Goal: Information Seeking & Learning: Compare options

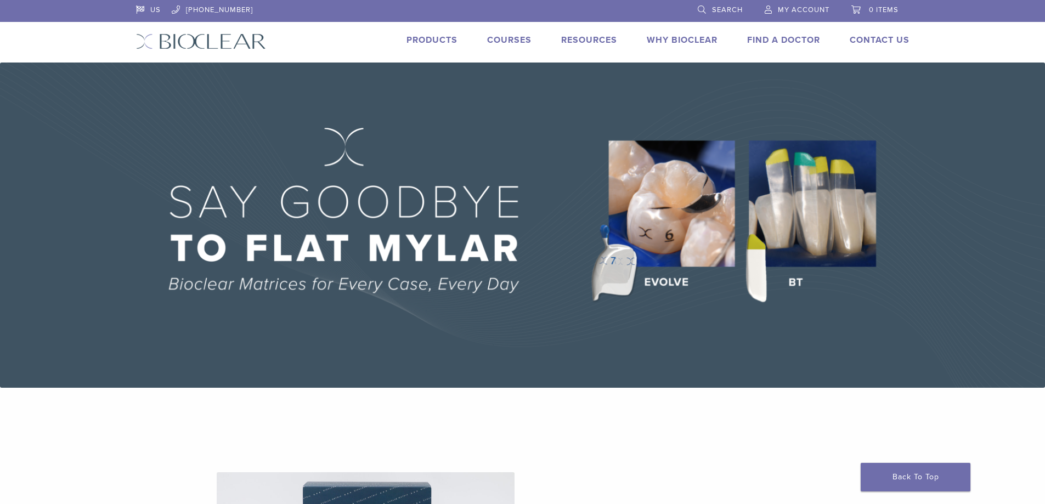
click at [444, 39] on link "Products" at bounding box center [431, 40] width 51 height 11
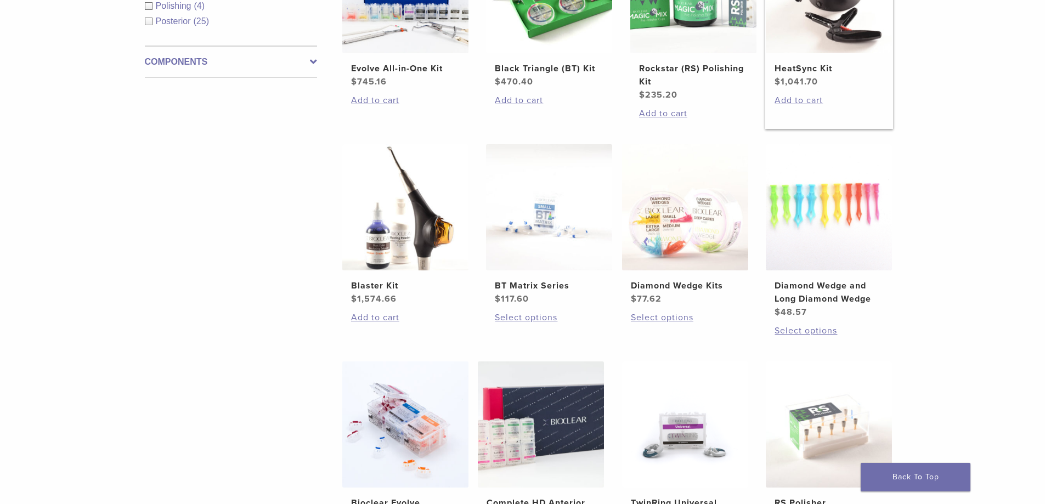
scroll to position [288, 0]
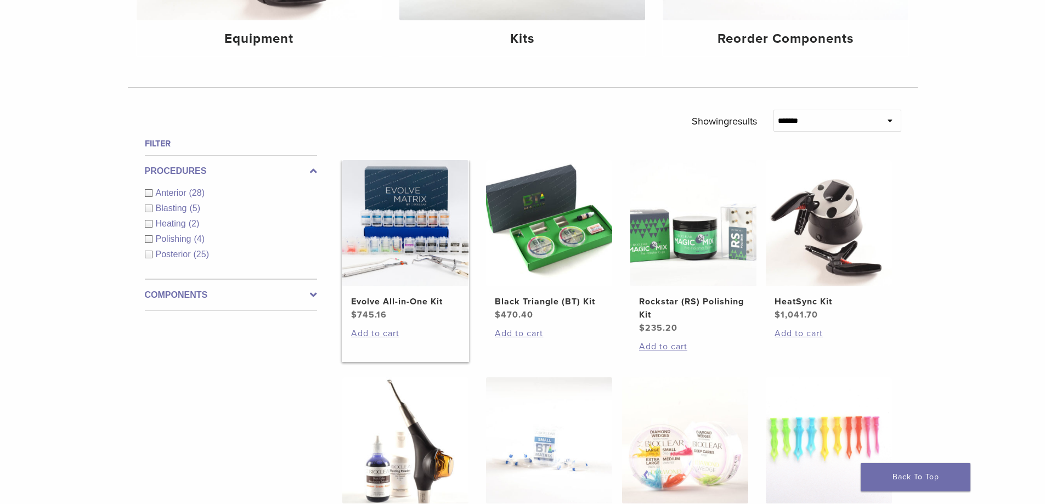
click at [371, 223] on img at bounding box center [405, 223] width 126 height 126
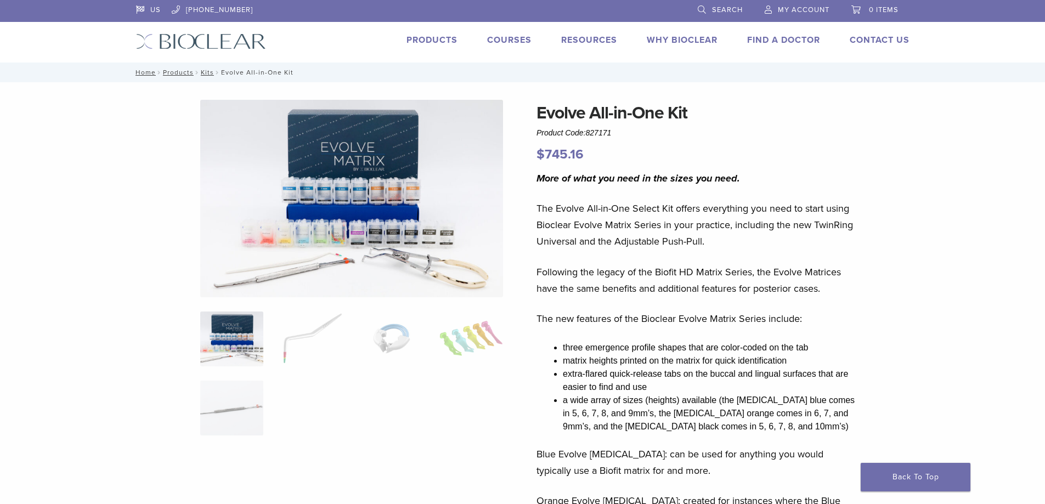
click at [291, 223] on img at bounding box center [351, 198] width 303 height 197
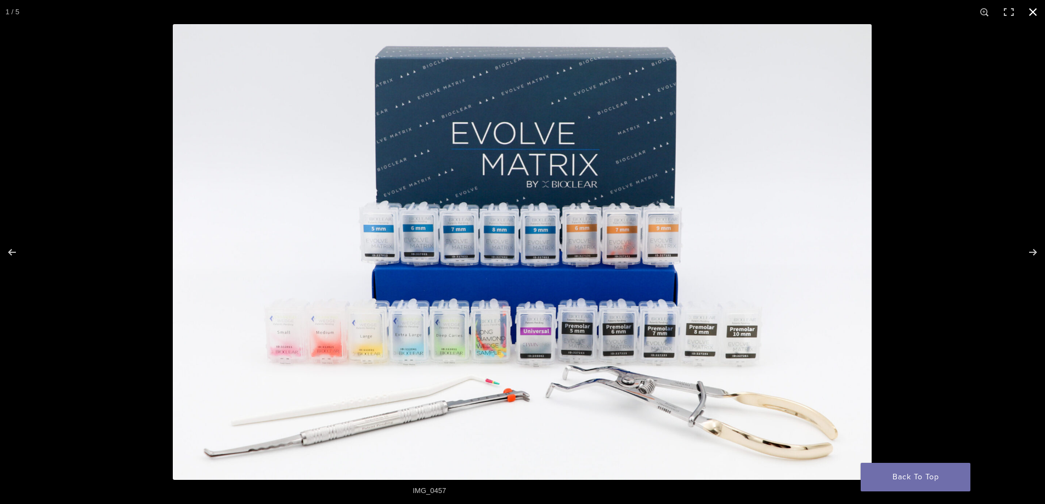
click at [1035, 11] on button "Close (Esc)" at bounding box center [1032, 12] width 24 height 24
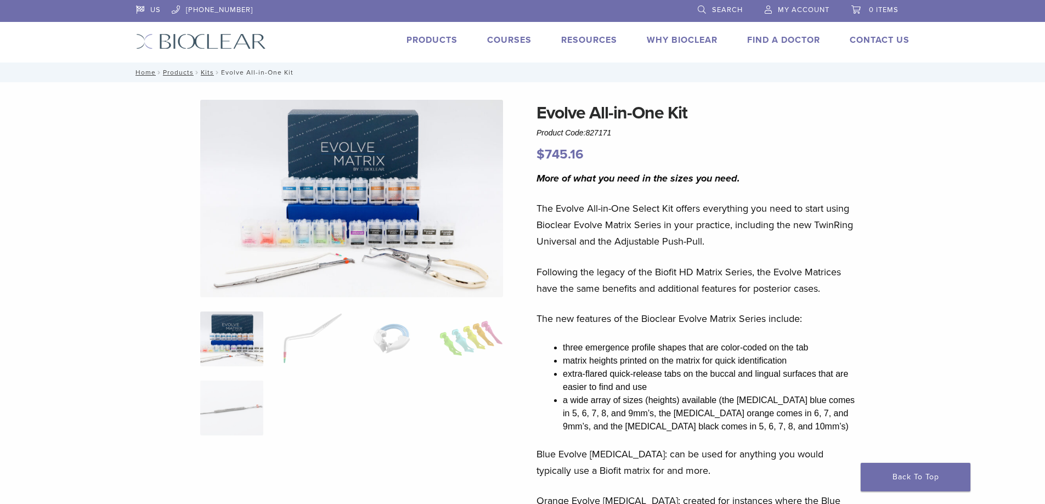
click at [435, 137] on img at bounding box center [351, 198] width 303 height 197
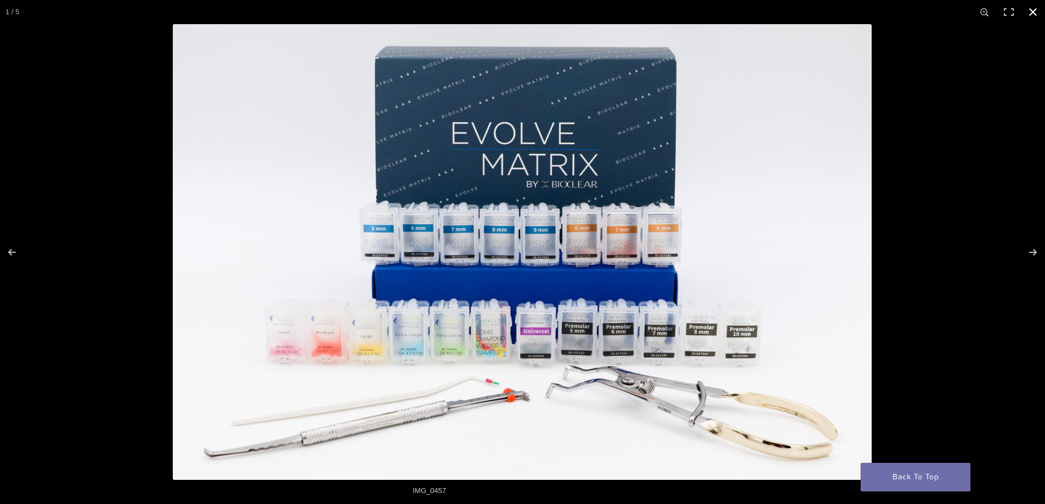
click at [1038, 12] on button "Close (Esc)" at bounding box center [1032, 12] width 24 height 24
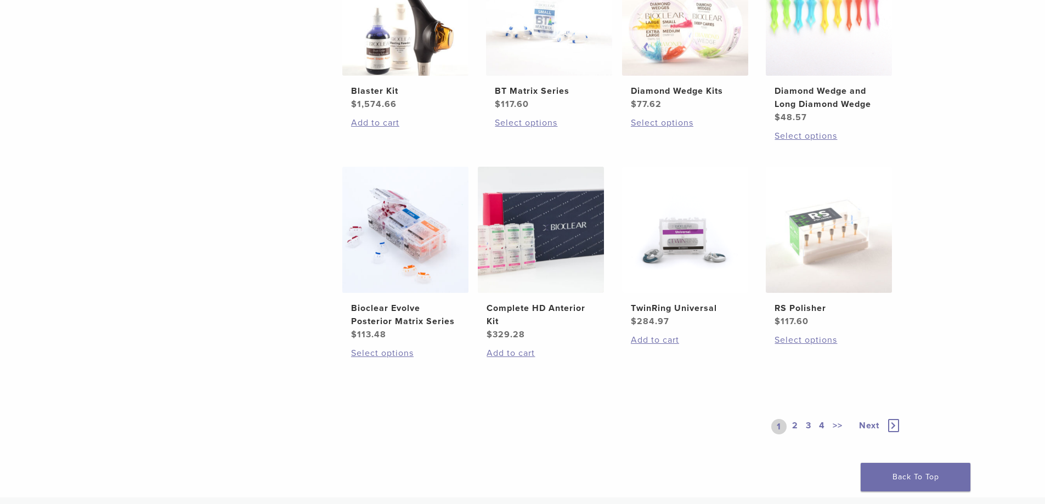
scroll to position [739, 0]
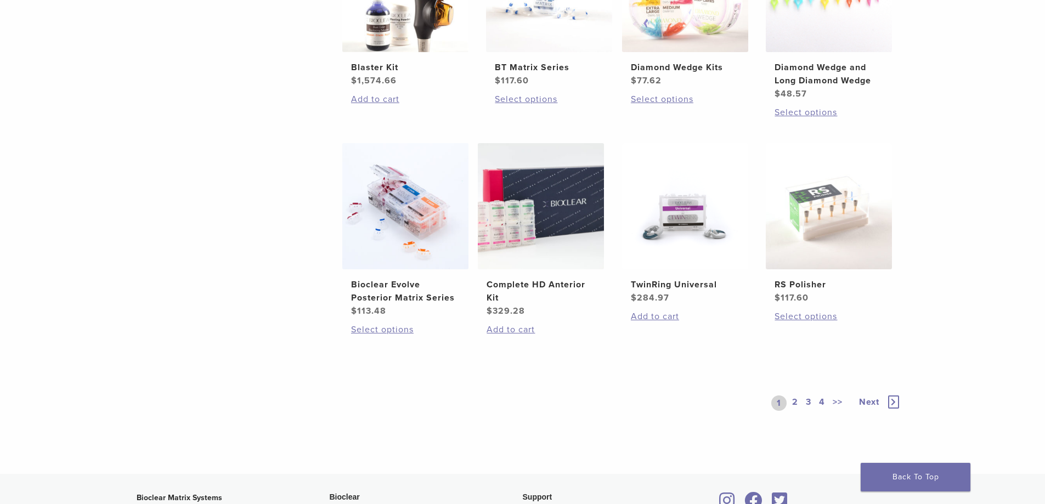
click at [793, 400] on link "2" at bounding box center [795, 402] width 10 height 15
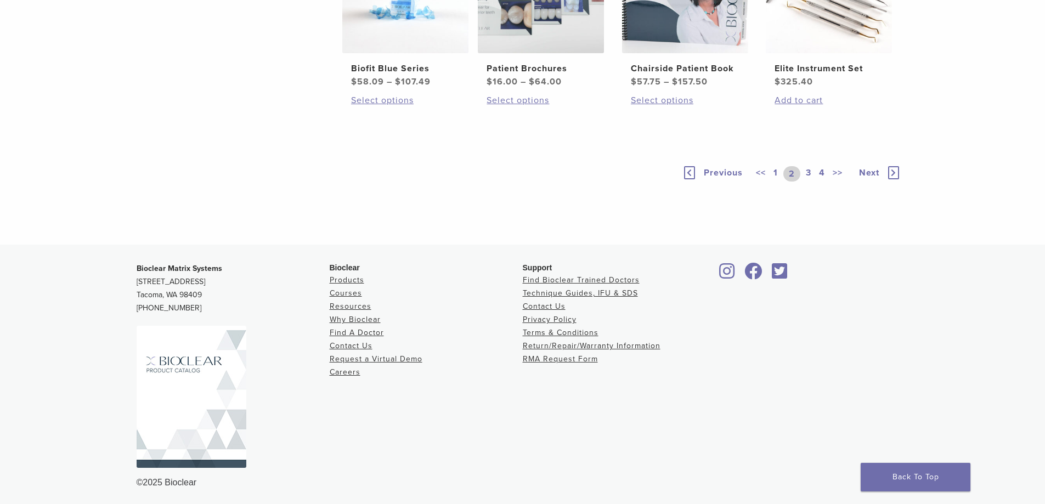
scroll to position [835, 0]
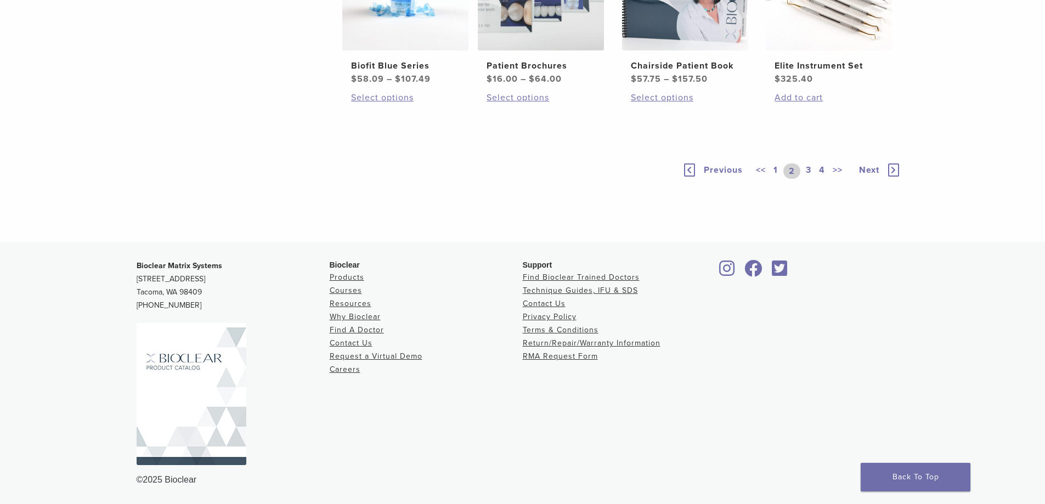
click at [804, 179] on link "3" at bounding box center [808, 170] width 10 height 15
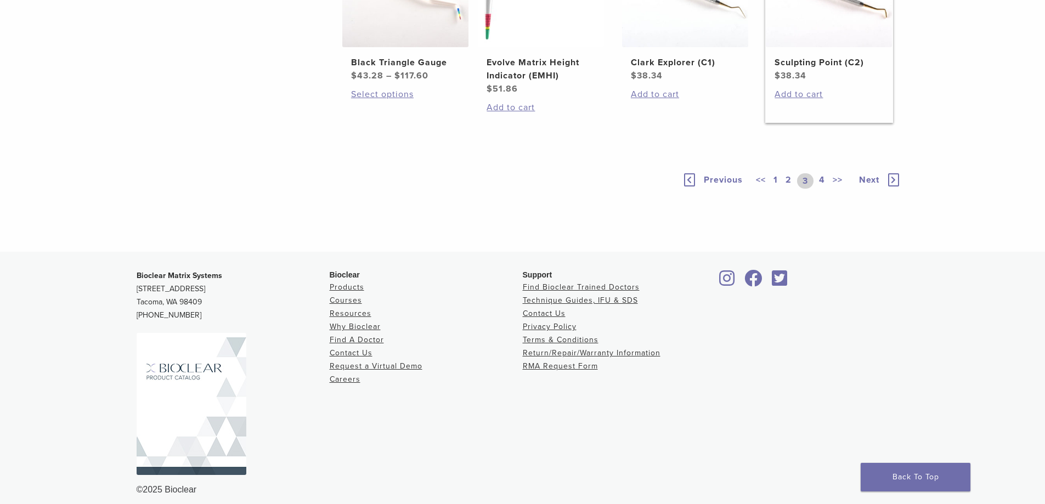
click at [816, 189] on link "4" at bounding box center [821, 180] width 10 height 15
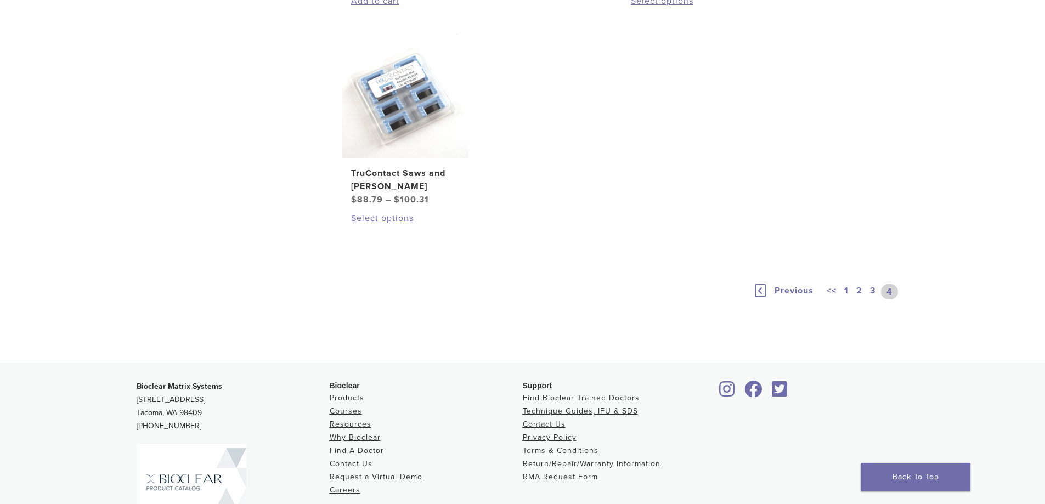
scroll to position [725, 0]
click at [846, 298] on link "1" at bounding box center [846, 290] width 9 height 15
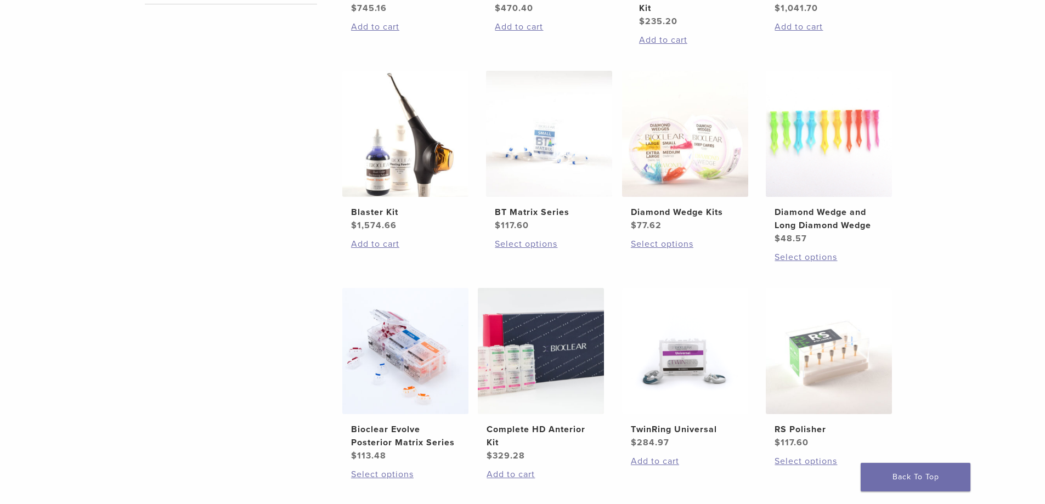
scroll to position [657, 0]
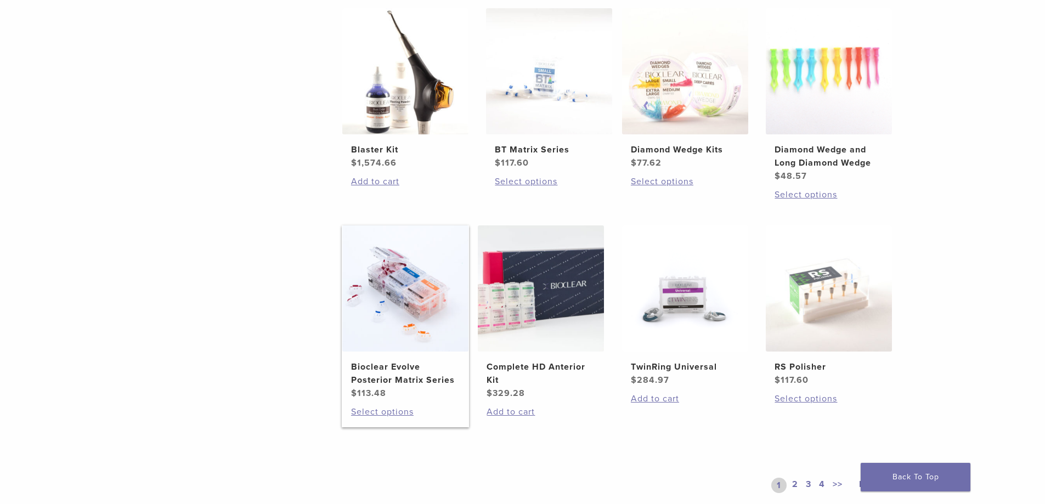
click at [408, 296] on img at bounding box center [405, 288] width 126 height 126
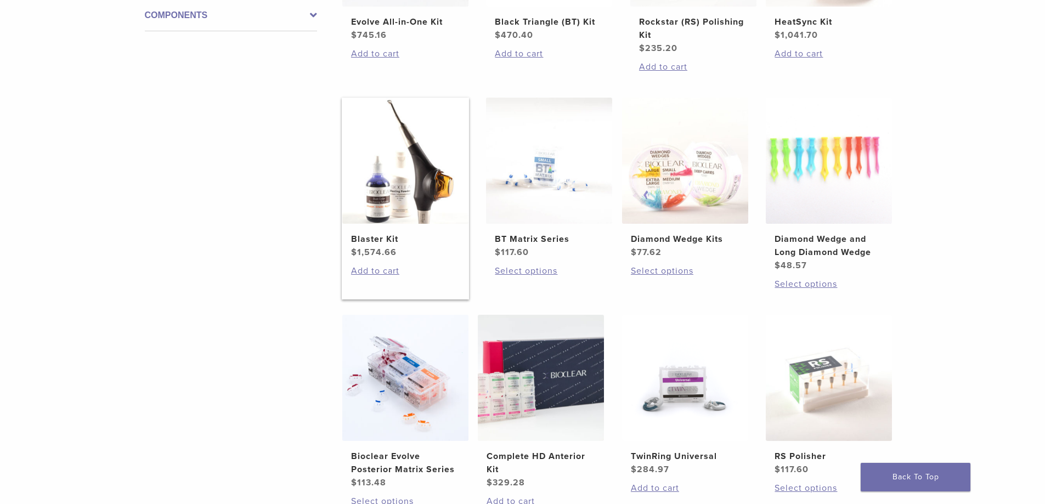
scroll to position [588, 0]
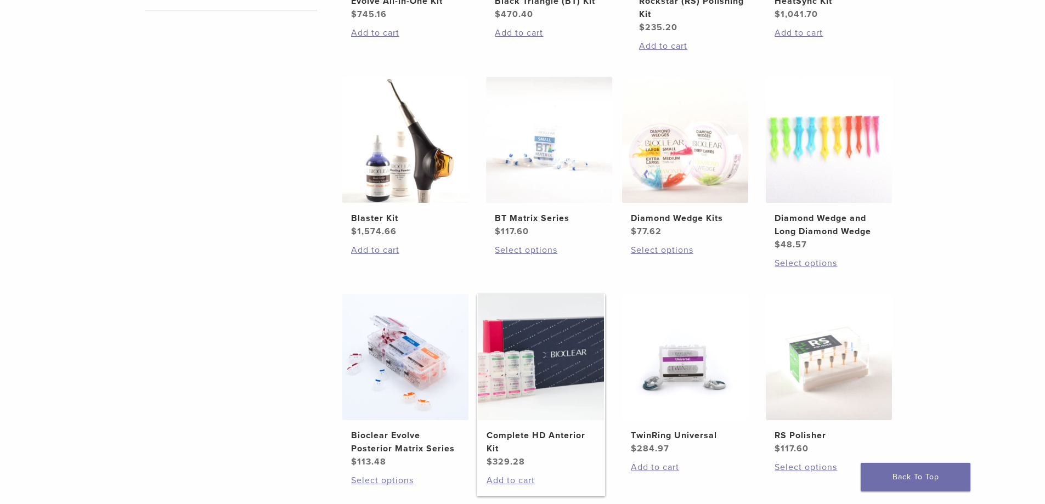
click at [564, 360] on img at bounding box center [541, 357] width 126 height 126
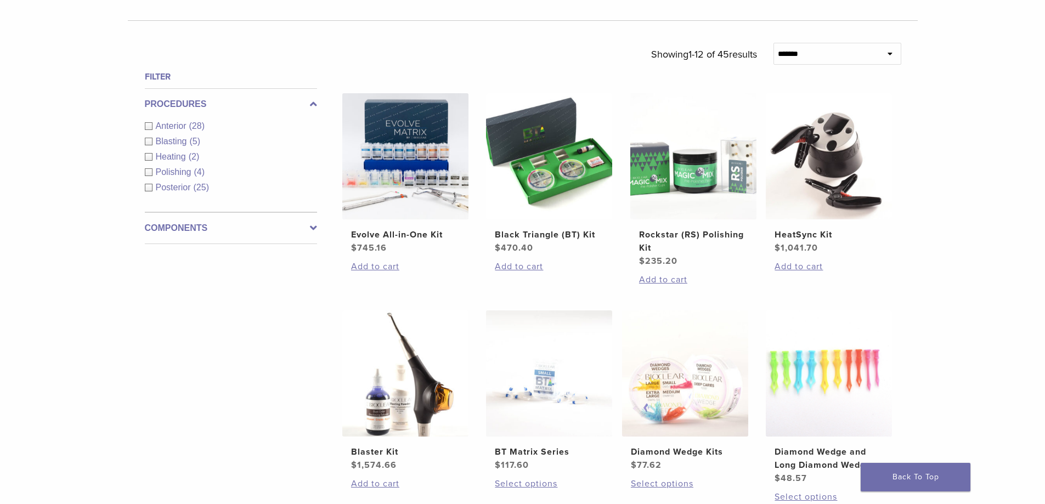
scroll to position [163, 0]
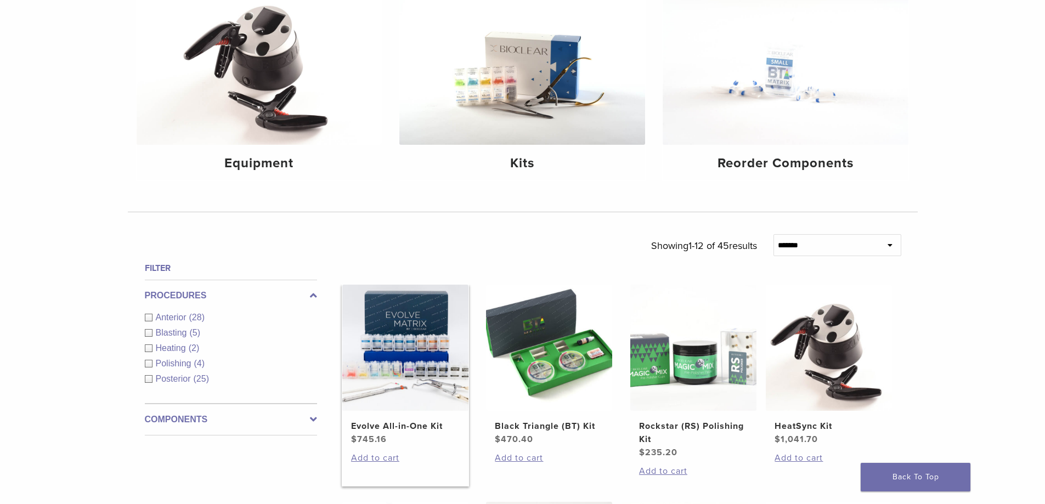
click at [398, 333] on img at bounding box center [405, 348] width 126 height 126
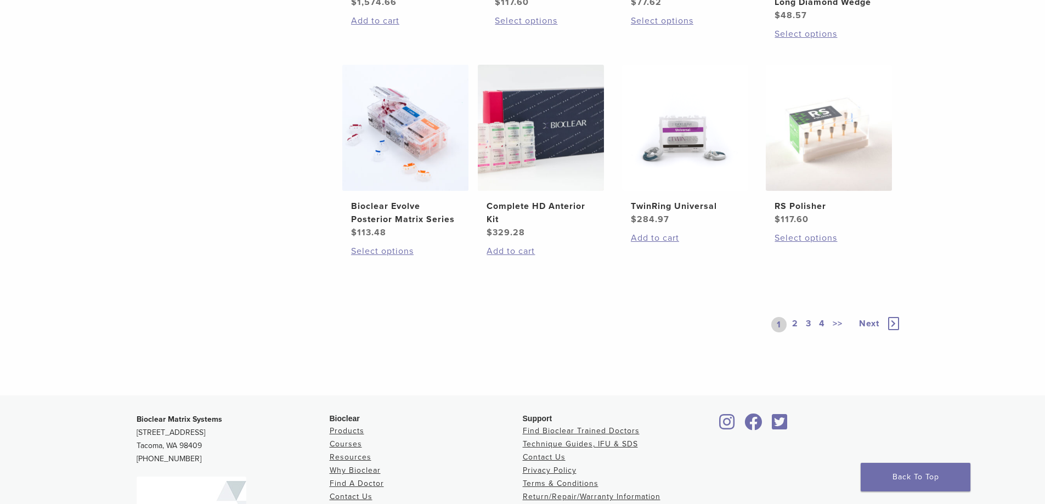
scroll to position [820, 0]
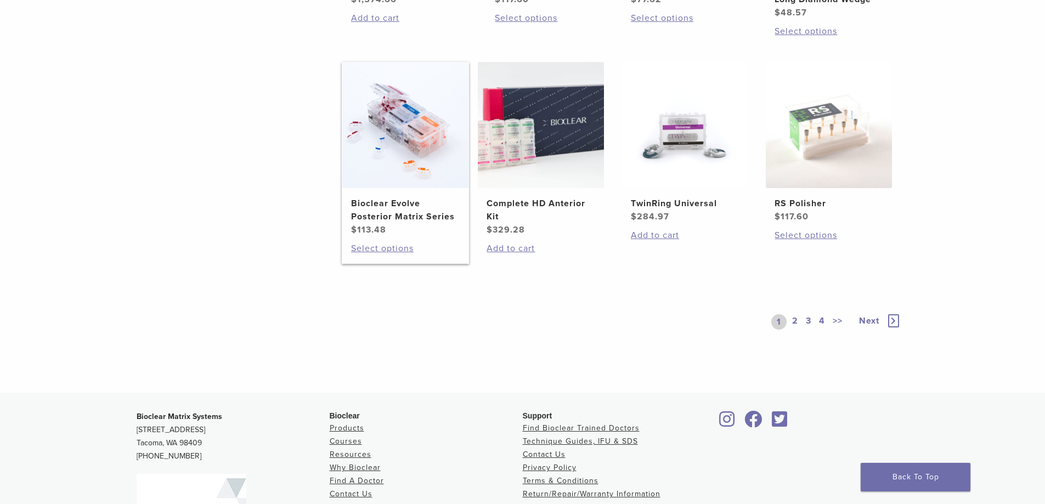
click at [387, 161] on img at bounding box center [405, 125] width 126 height 126
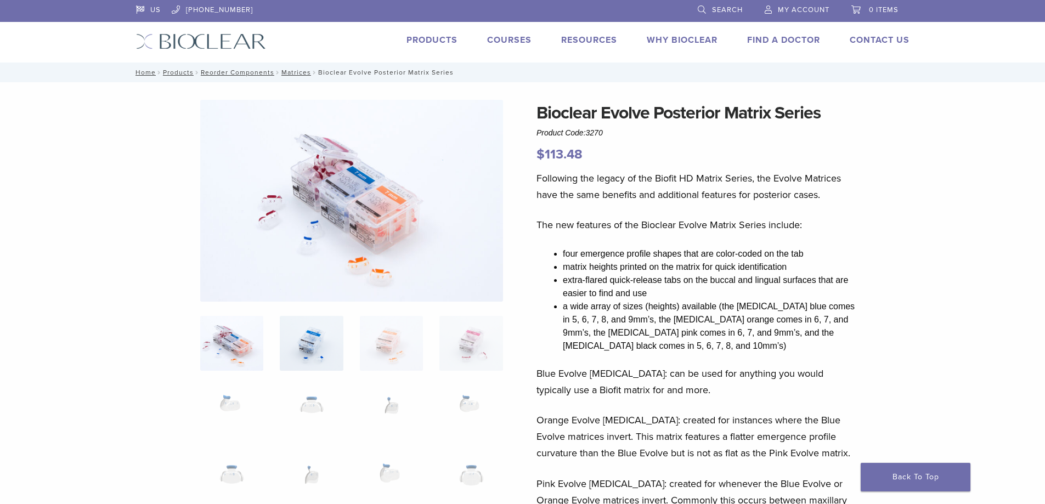
click at [309, 339] on img at bounding box center [311, 343] width 63 height 55
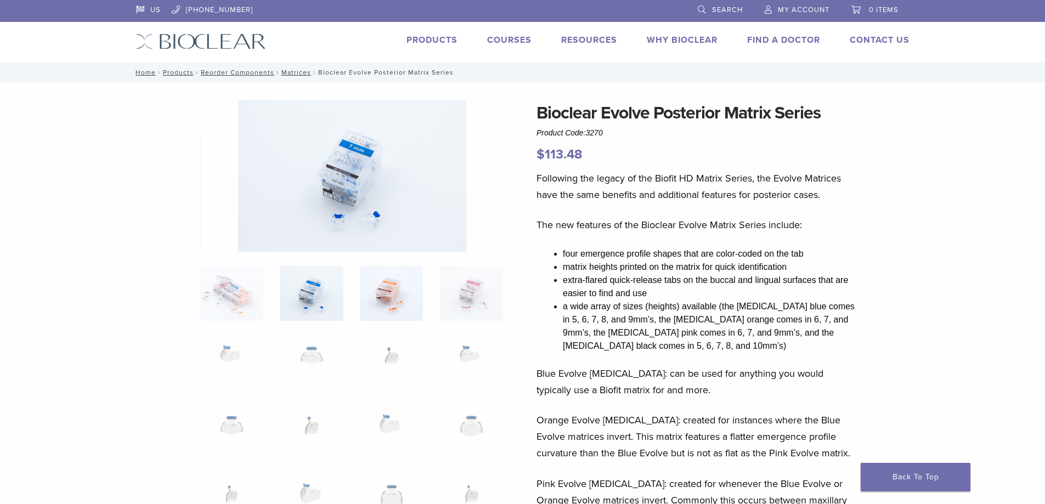
click at [398, 302] on img at bounding box center [391, 293] width 63 height 55
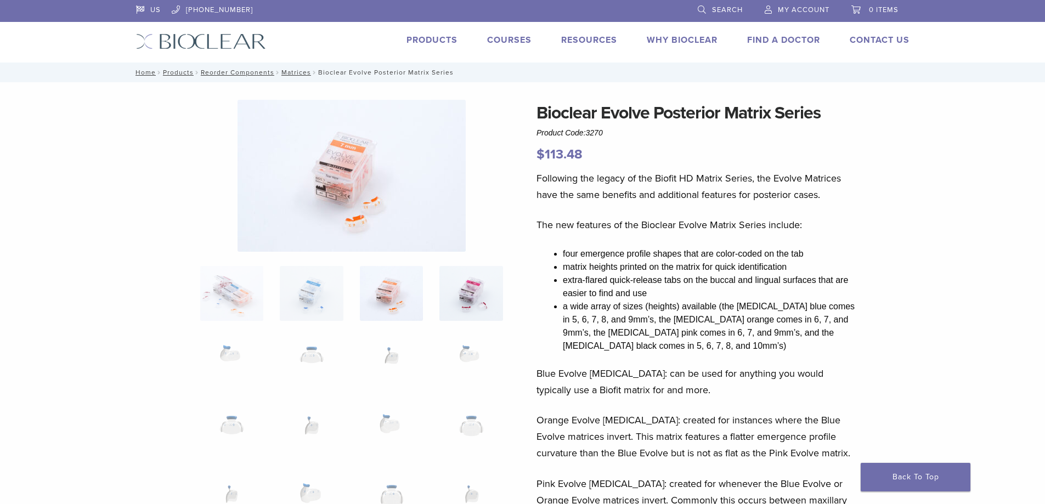
click at [491, 292] on img at bounding box center [470, 293] width 63 height 55
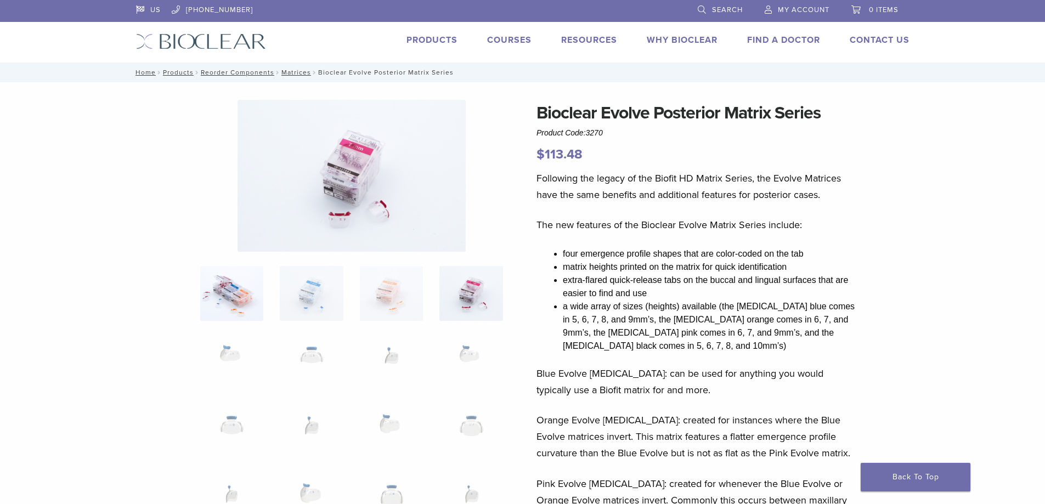
click at [212, 280] on img at bounding box center [231, 293] width 63 height 55
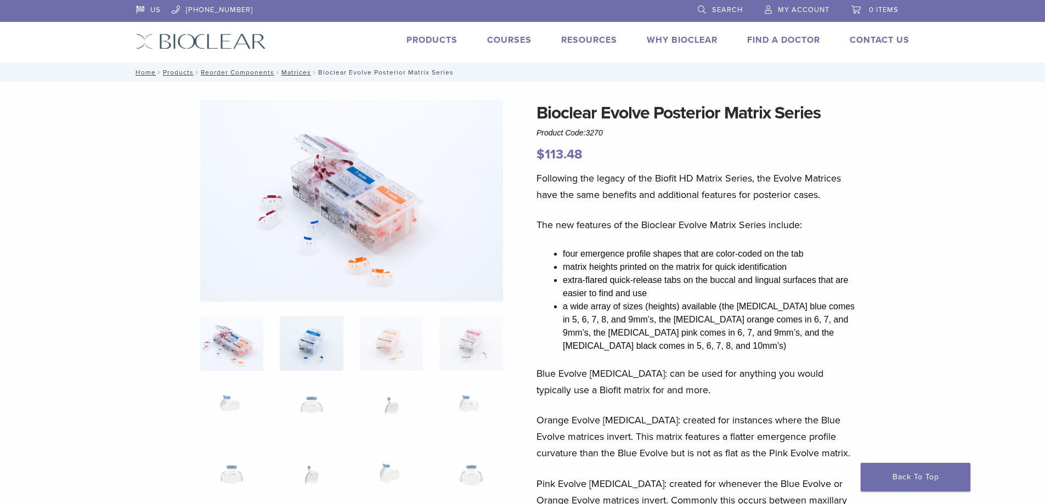
click at [317, 326] on img at bounding box center [311, 343] width 63 height 55
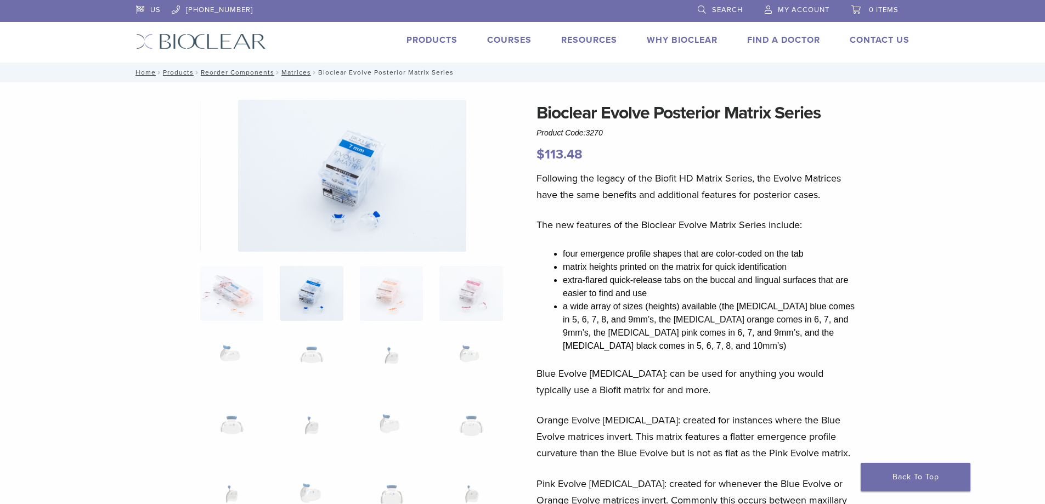
click at [468, 303] on img at bounding box center [470, 293] width 63 height 55
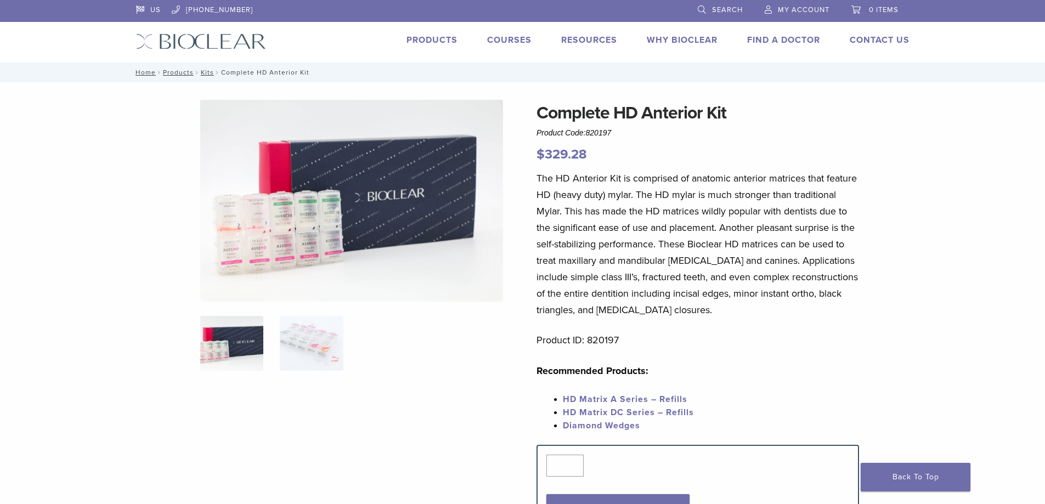
click at [349, 239] on img at bounding box center [351, 201] width 303 height 202
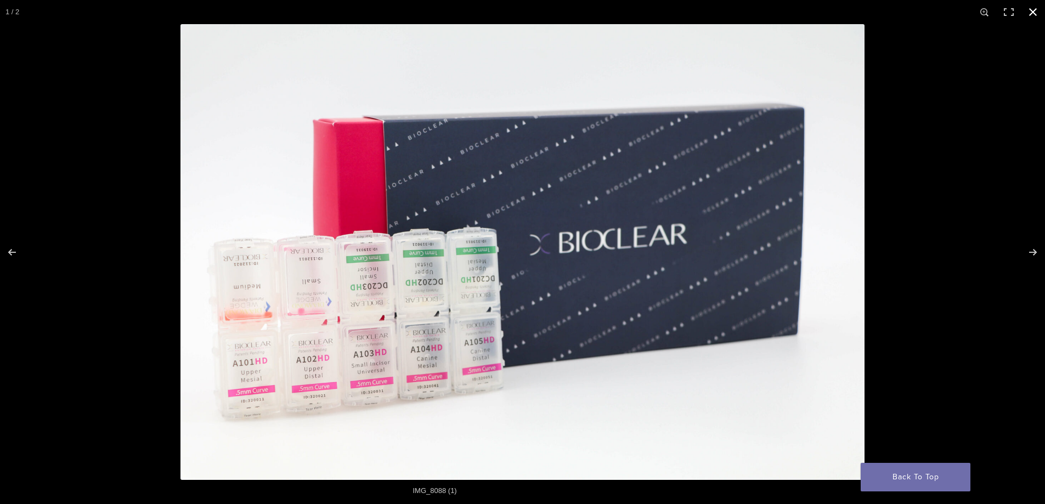
click at [1031, 12] on button "Close (Esc)" at bounding box center [1032, 12] width 24 height 24
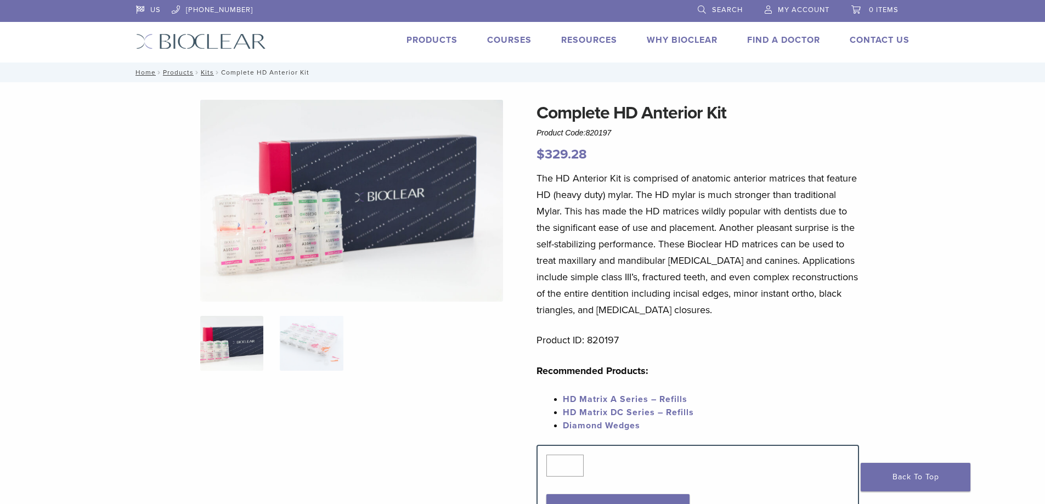
click at [218, 348] on img at bounding box center [231, 343] width 63 height 55
click at [302, 353] on img at bounding box center [311, 343] width 63 height 55
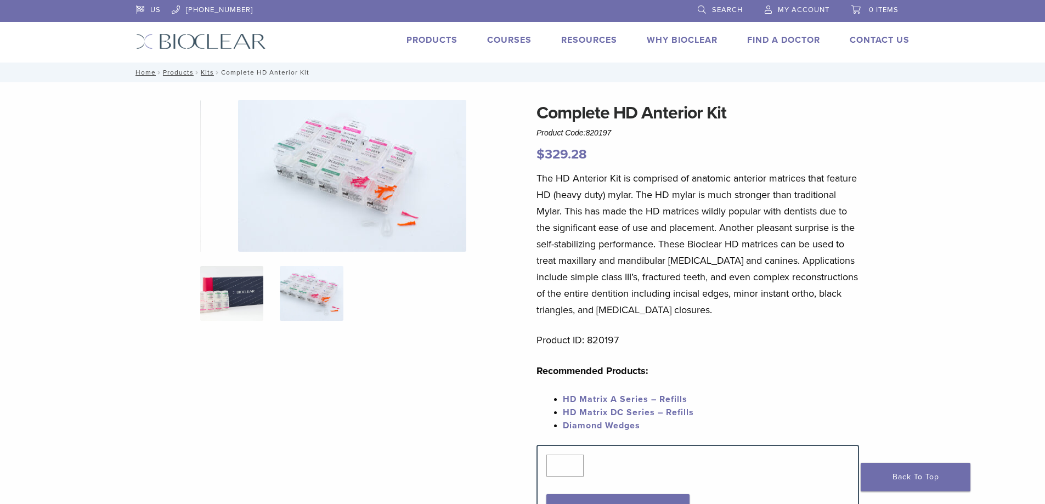
click at [236, 281] on img at bounding box center [231, 293] width 63 height 55
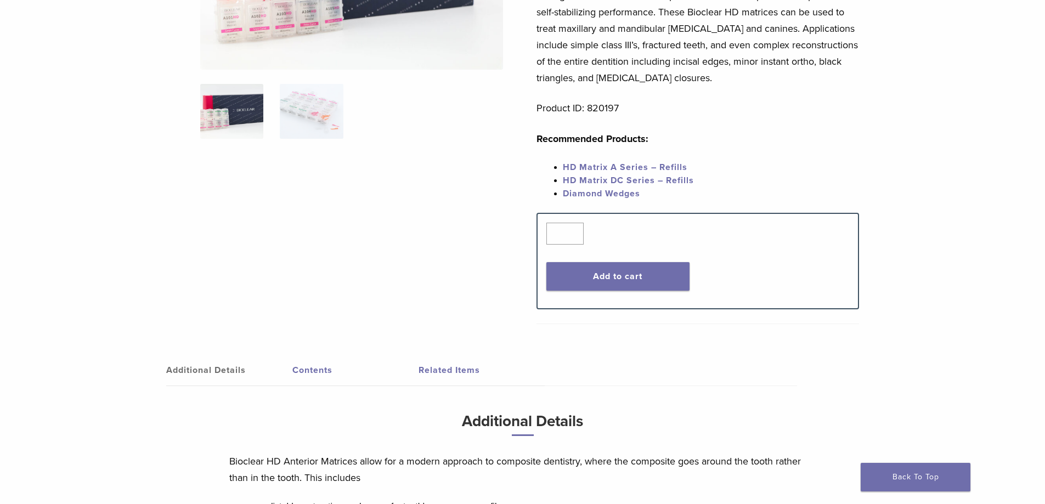
scroll to position [69, 0]
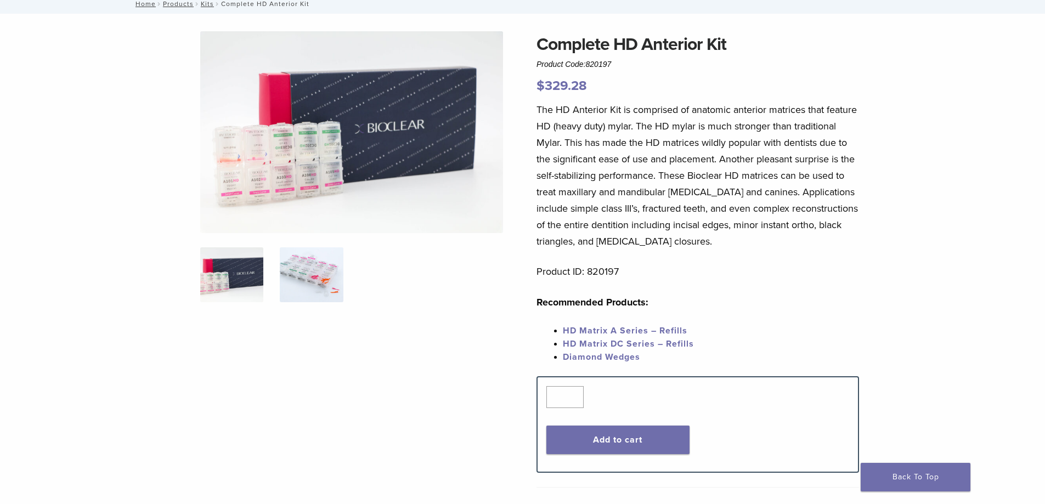
click at [342, 269] on img at bounding box center [311, 274] width 63 height 55
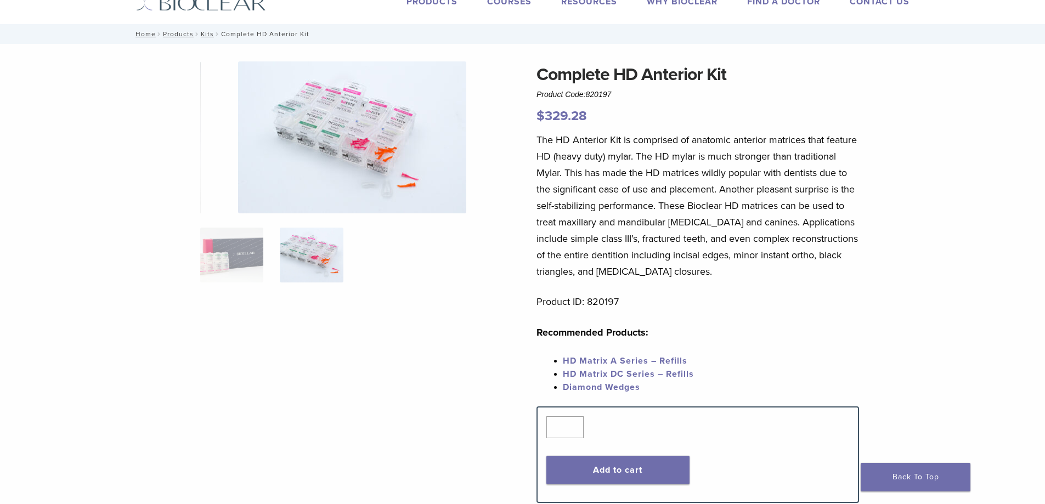
scroll to position [0, 0]
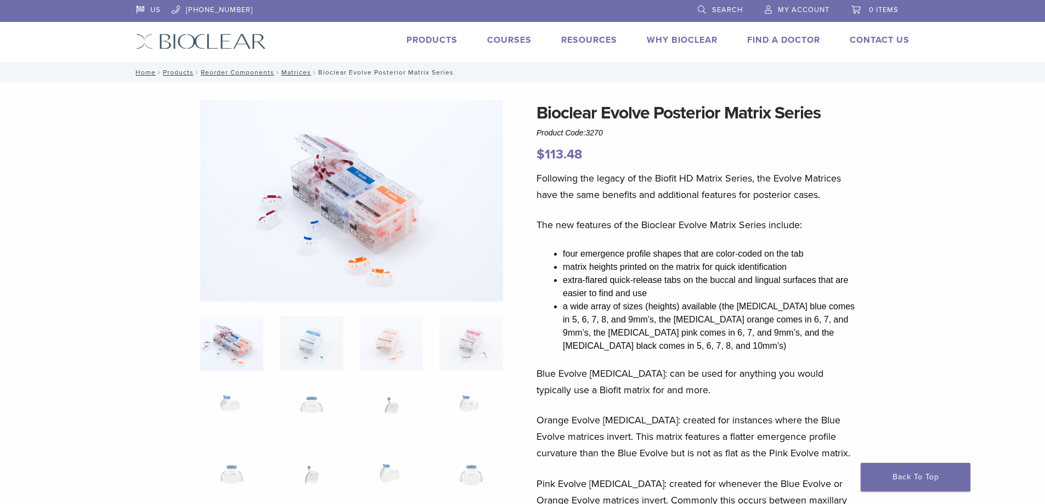
click at [331, 224] on img at bounding box center [351, 201] width 303 height 202
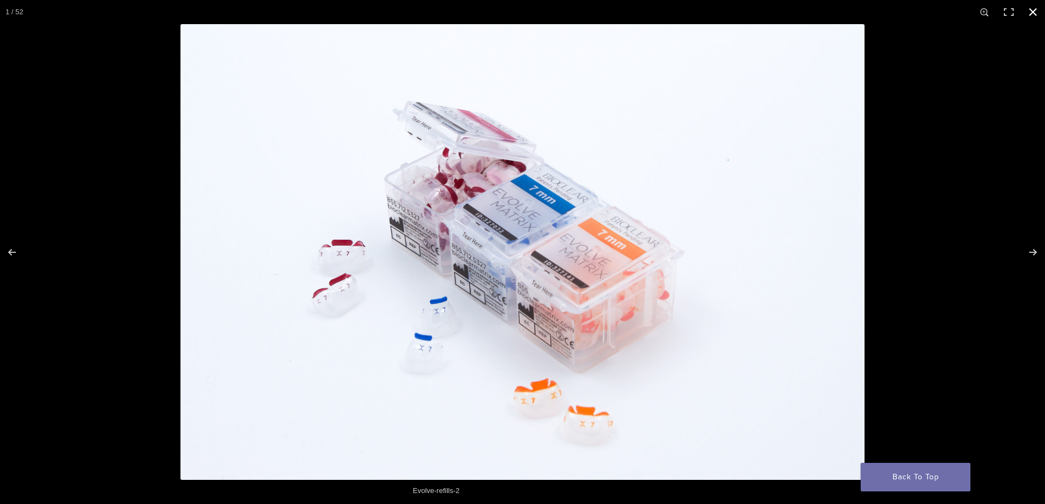
click at [1032, 11] on button "Close (Esc)" at bounding box center [1032, 12] width 24 height 24
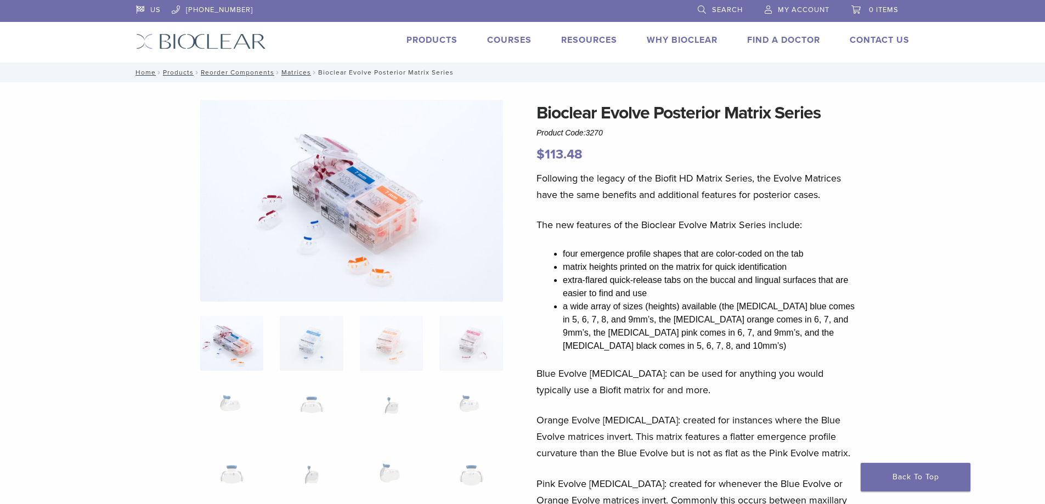
click at [419, 48] on div "Products" at bounding box center [425, 41] width 64 height 16
click at [420, 44] on link "Products" at bounding box center [431, 40] width 51 height 11
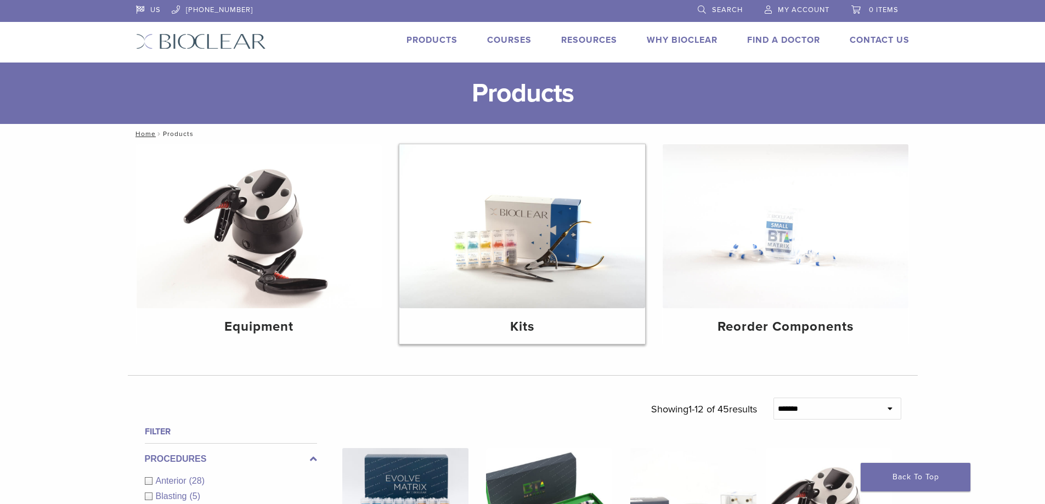
click at [461, 240] on img at bounding box center [522, 226] width 246 height 164
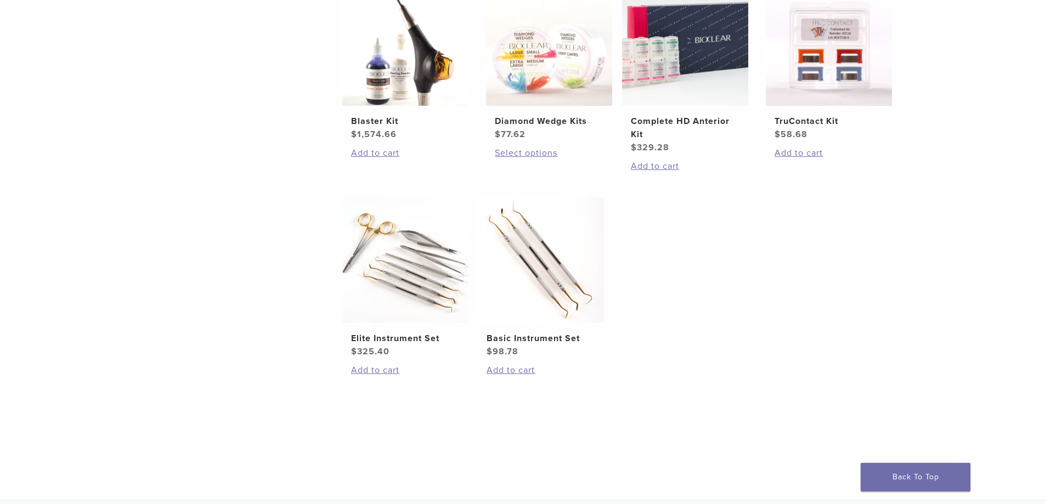
scroll to position [493, 0]
click at [534, 286] on img at bounding box center [541, 259] width 126 height 126
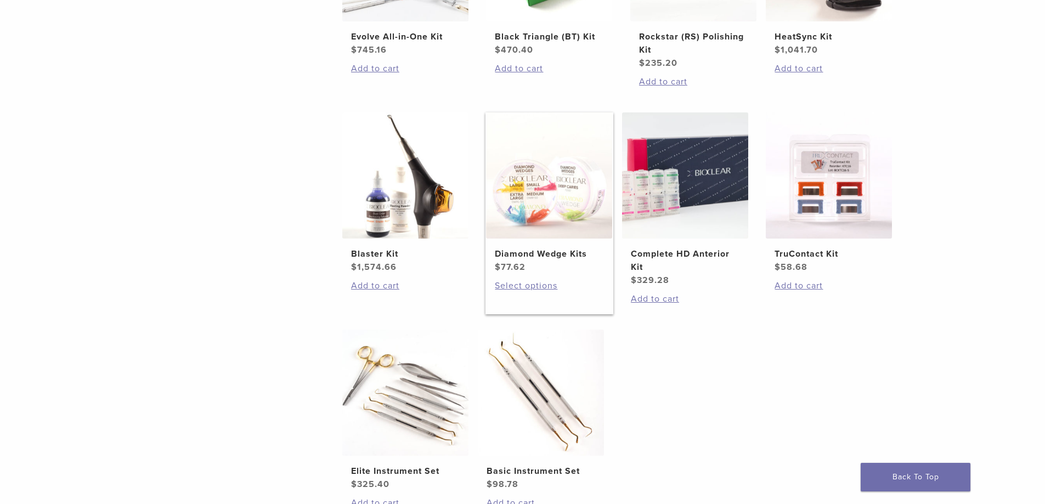
scroll to position [366, 0]
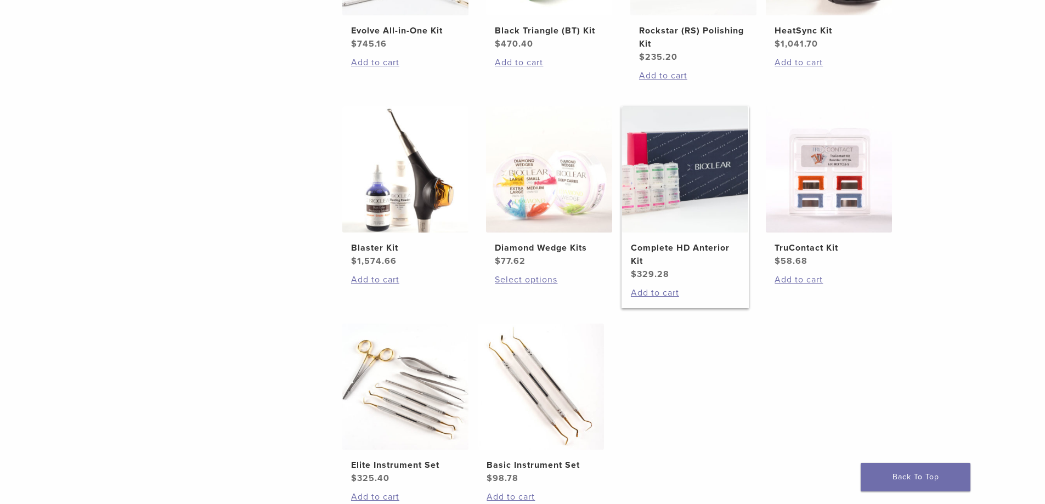
click at [704, 166] on img at bounding box center [685, 169] width 126 height 126
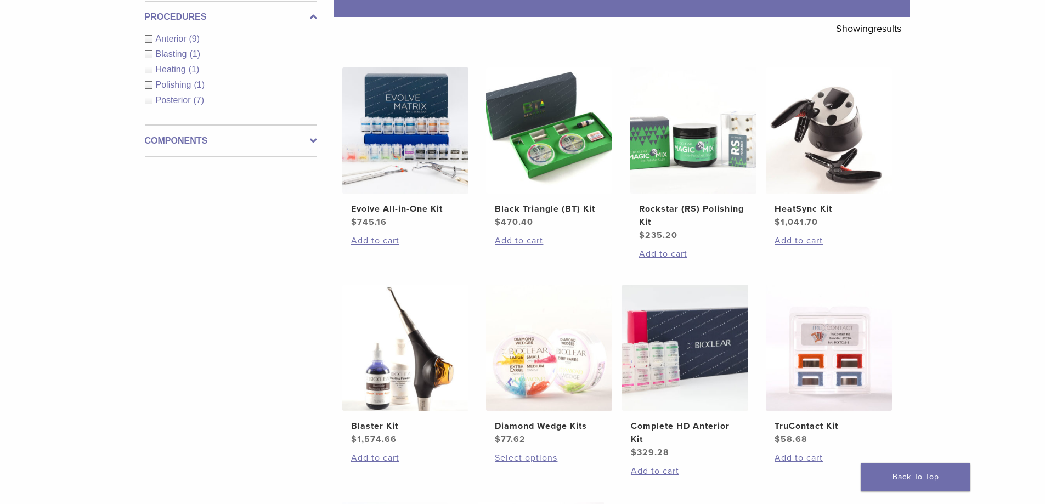
scroll to position [0, 0]
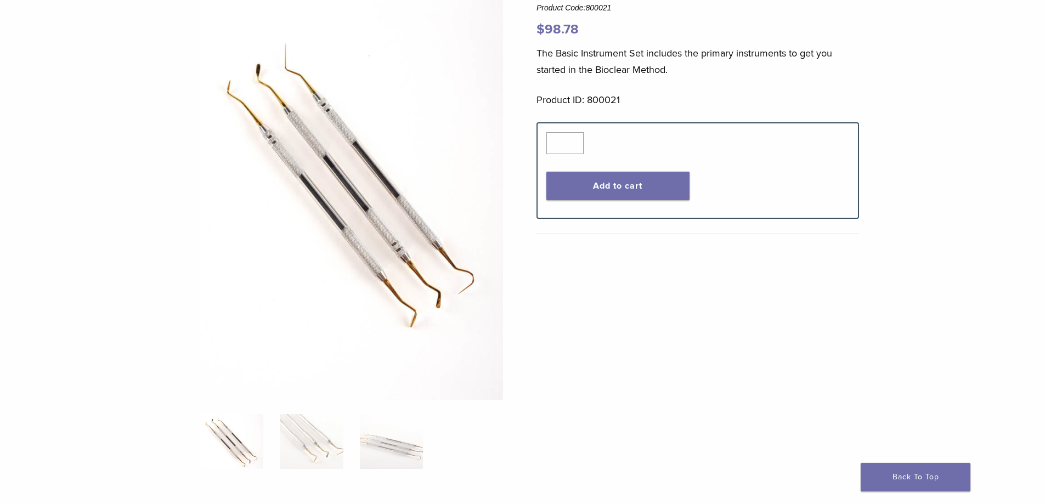
scroll to position [110, 0]
